Goal: Information Seeking & Learning: Learn about a topic

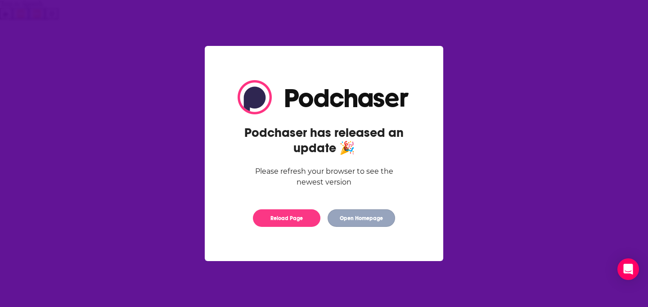
click at [365, 219] on button "Open Homepage" at bounding box center [362, 218] width 68 height 18
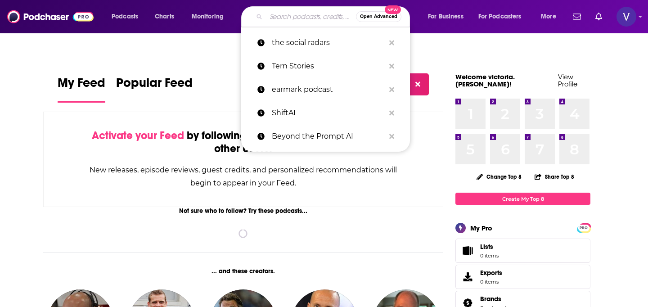
click at [296, 18] on input "Search podcasts, credits, & more..." at bounding box center [311, 16] width 90 height 14
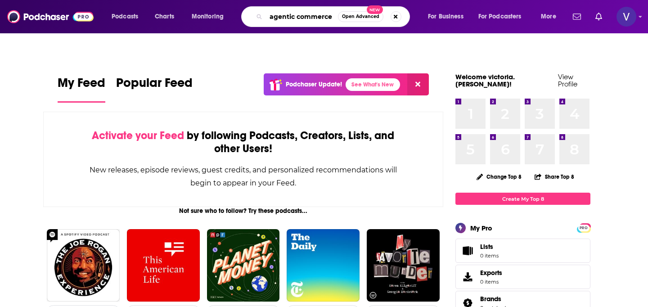
type input "agentic commerce"
